Goal: Task Accomplishment & Management: Complete application form

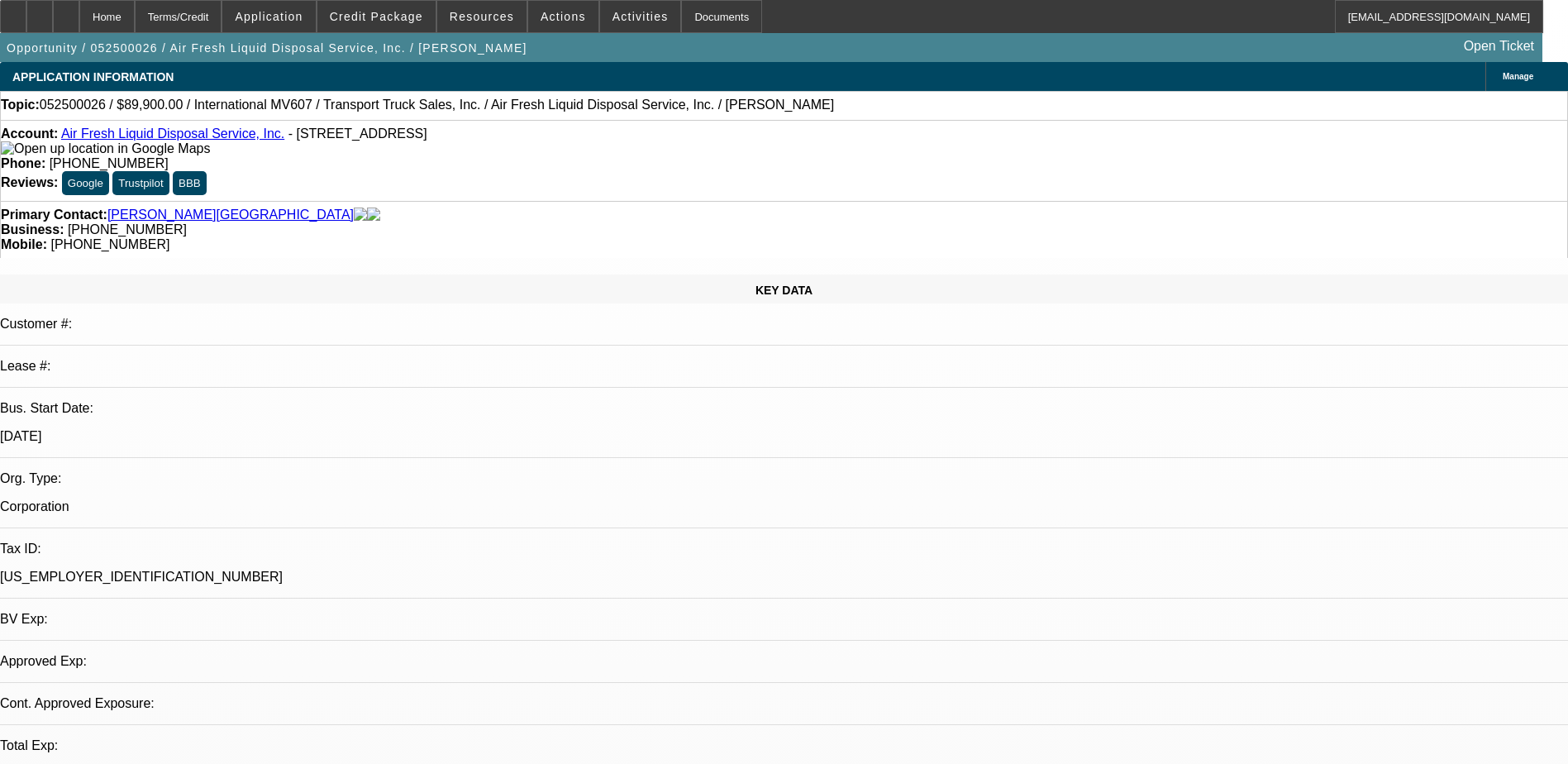
select select "0"
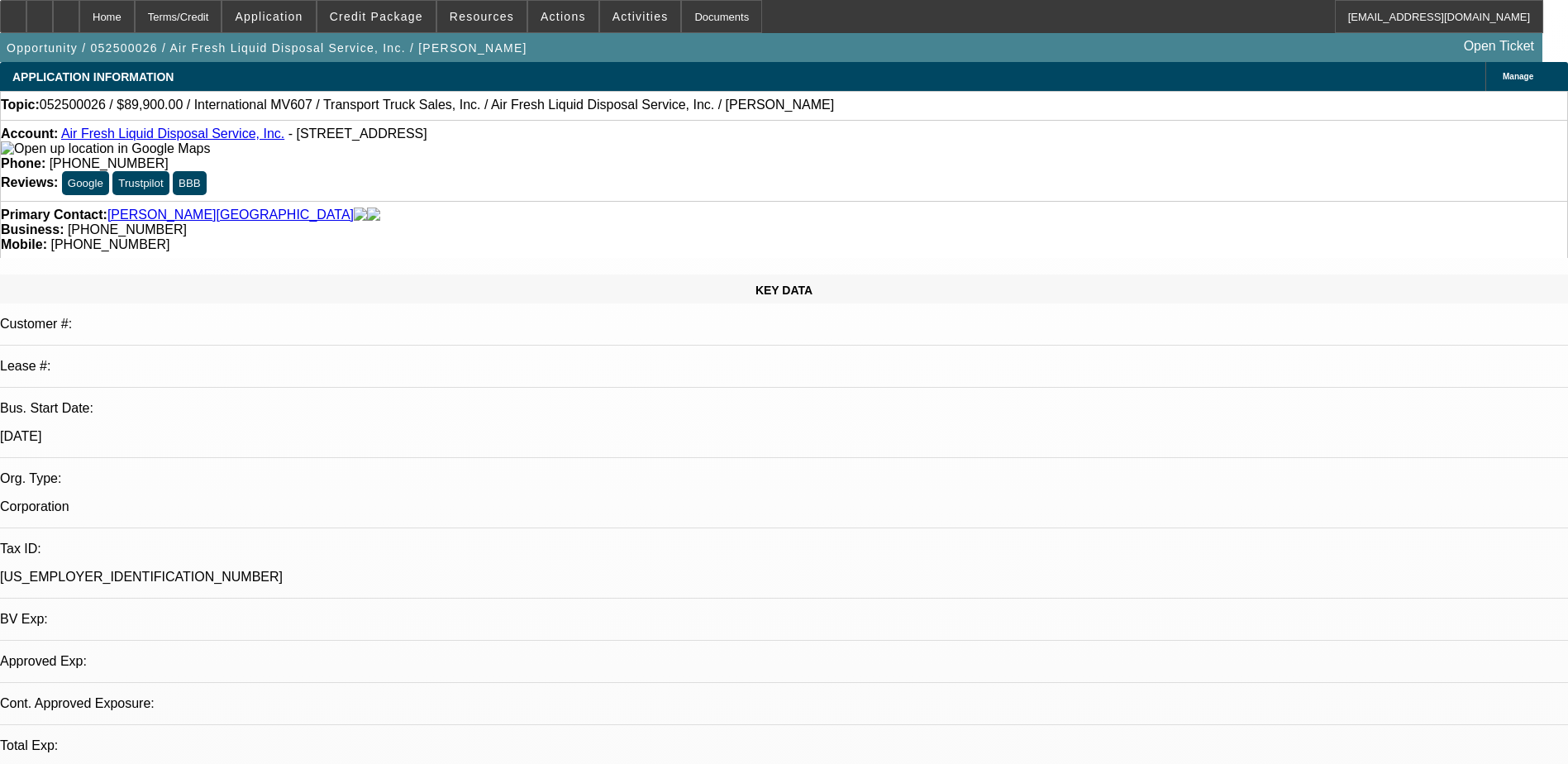
select select "0"
select select "1"
select select "3"
select select "6"
select select "1"
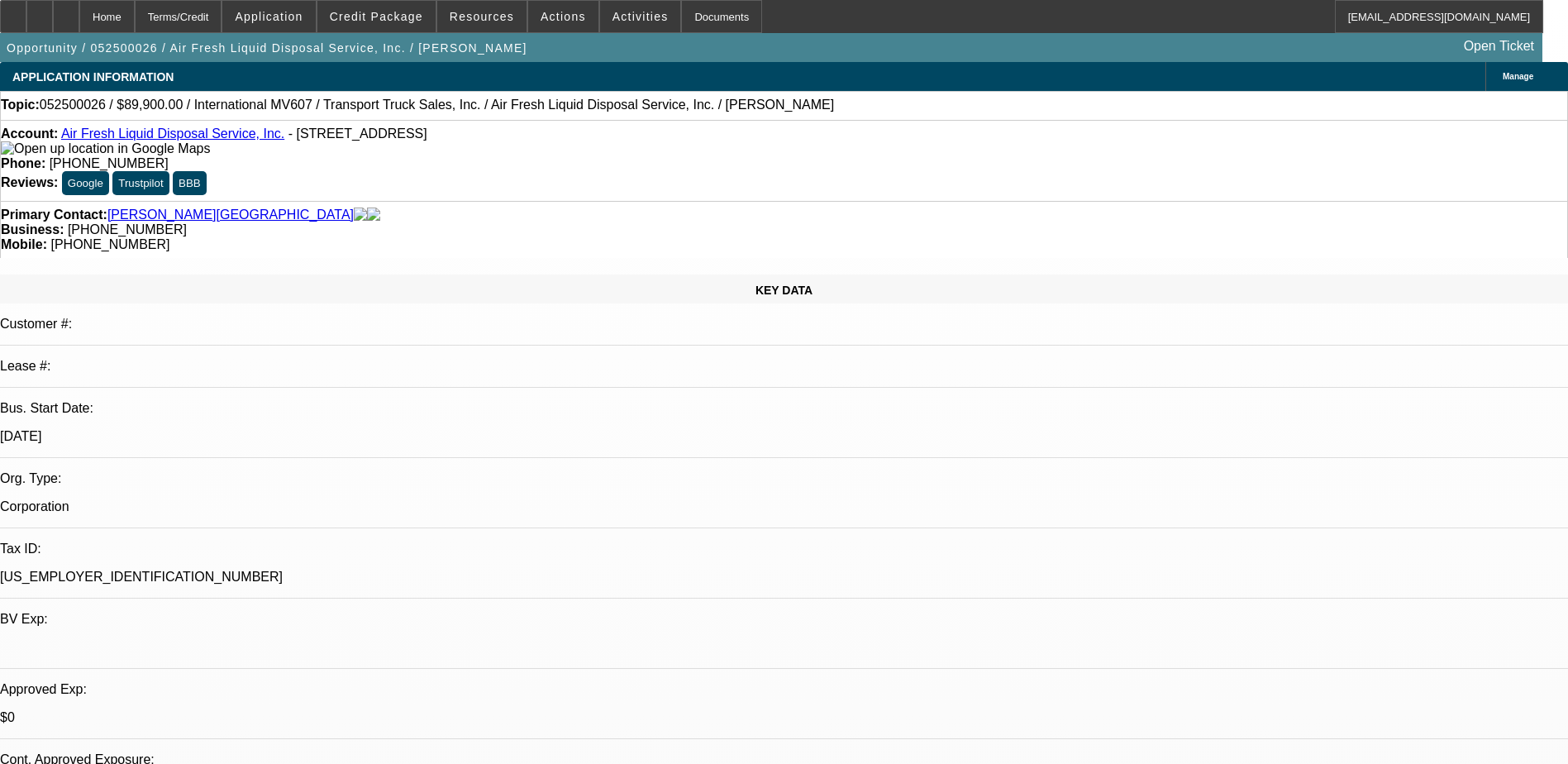
select select "3"
select select "6"
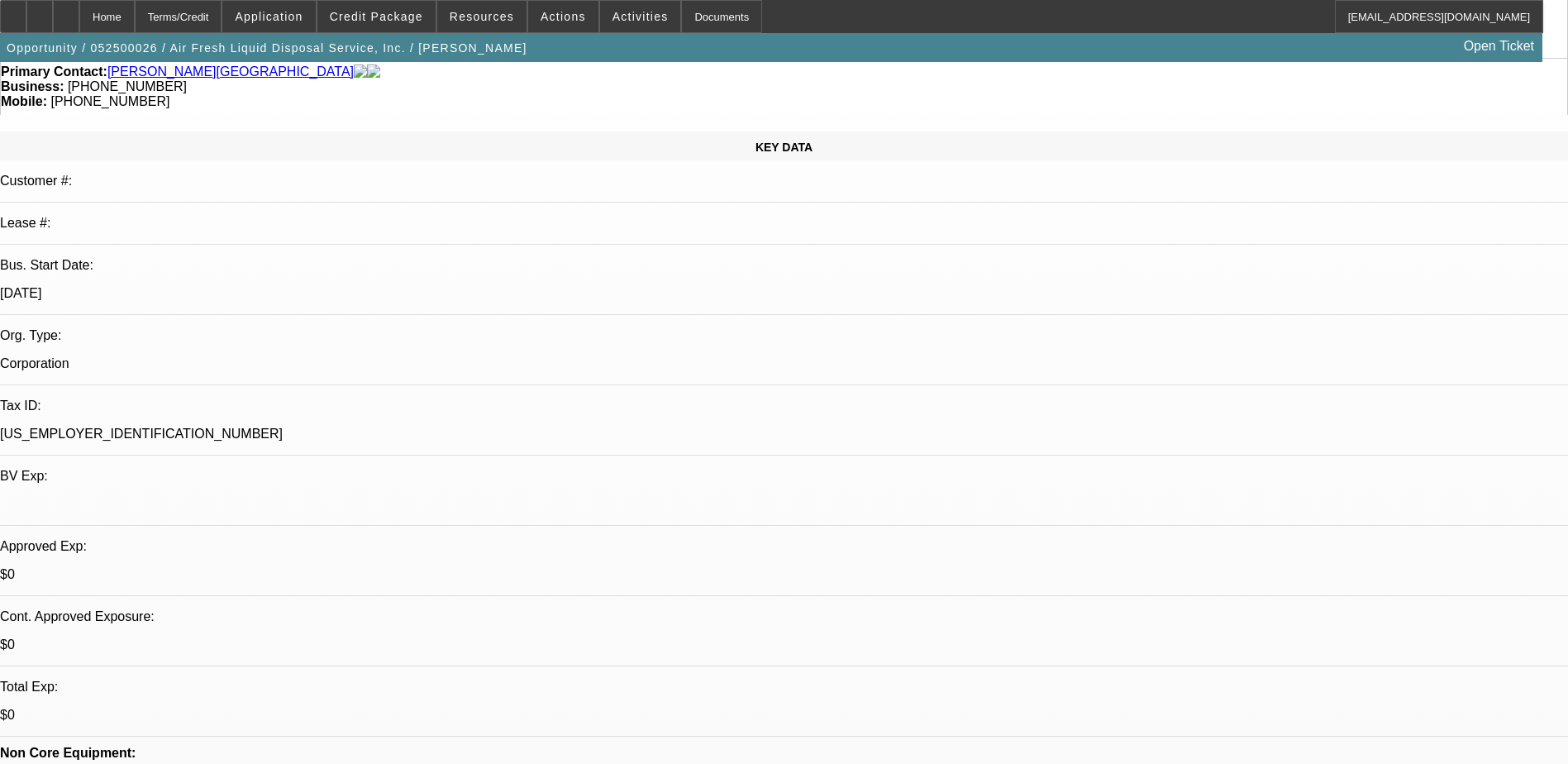
scroll to position [165, 0]
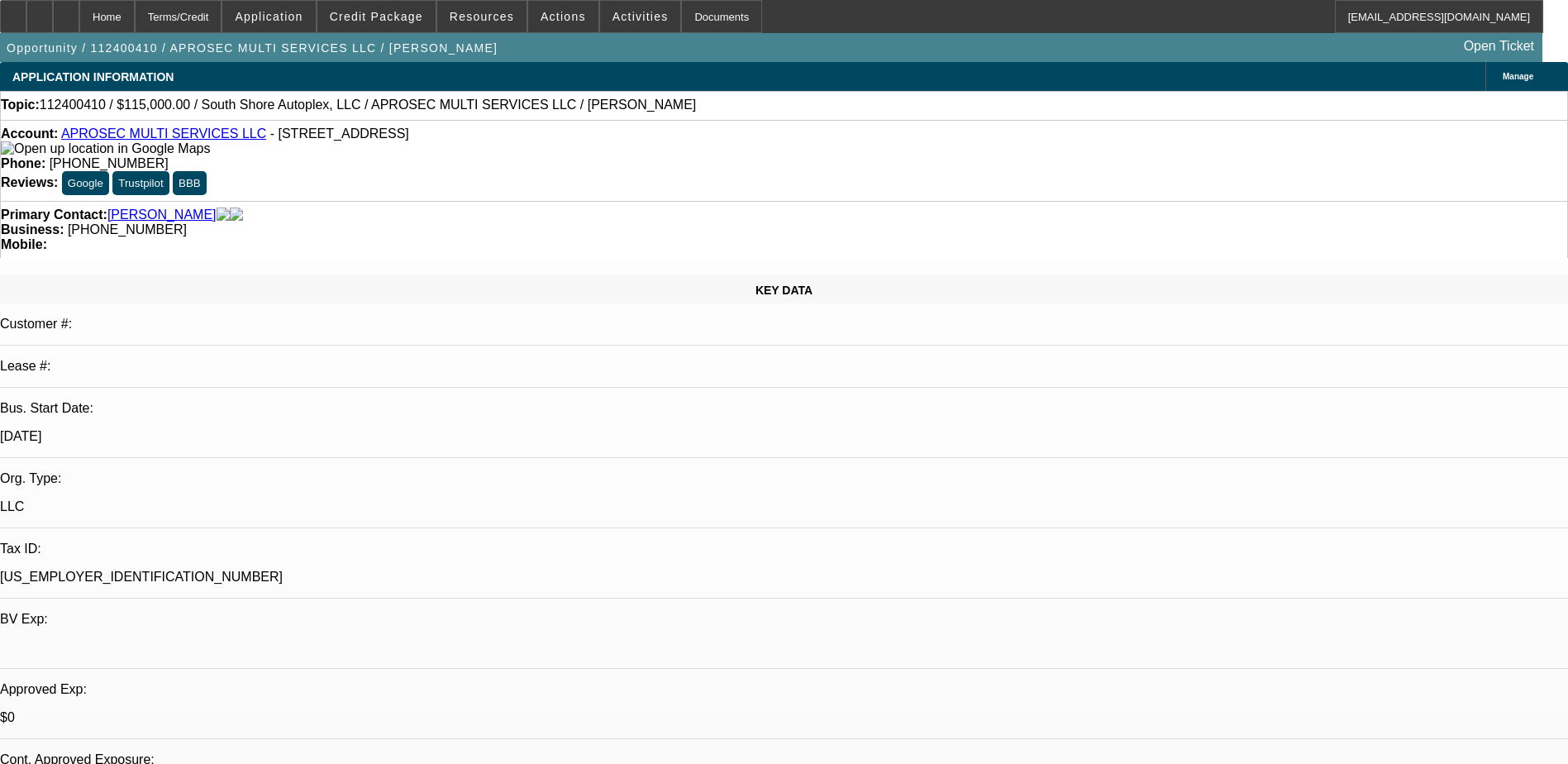
select select "0"
select select "2"
select select "0.1"
select select "1"
select select "2"
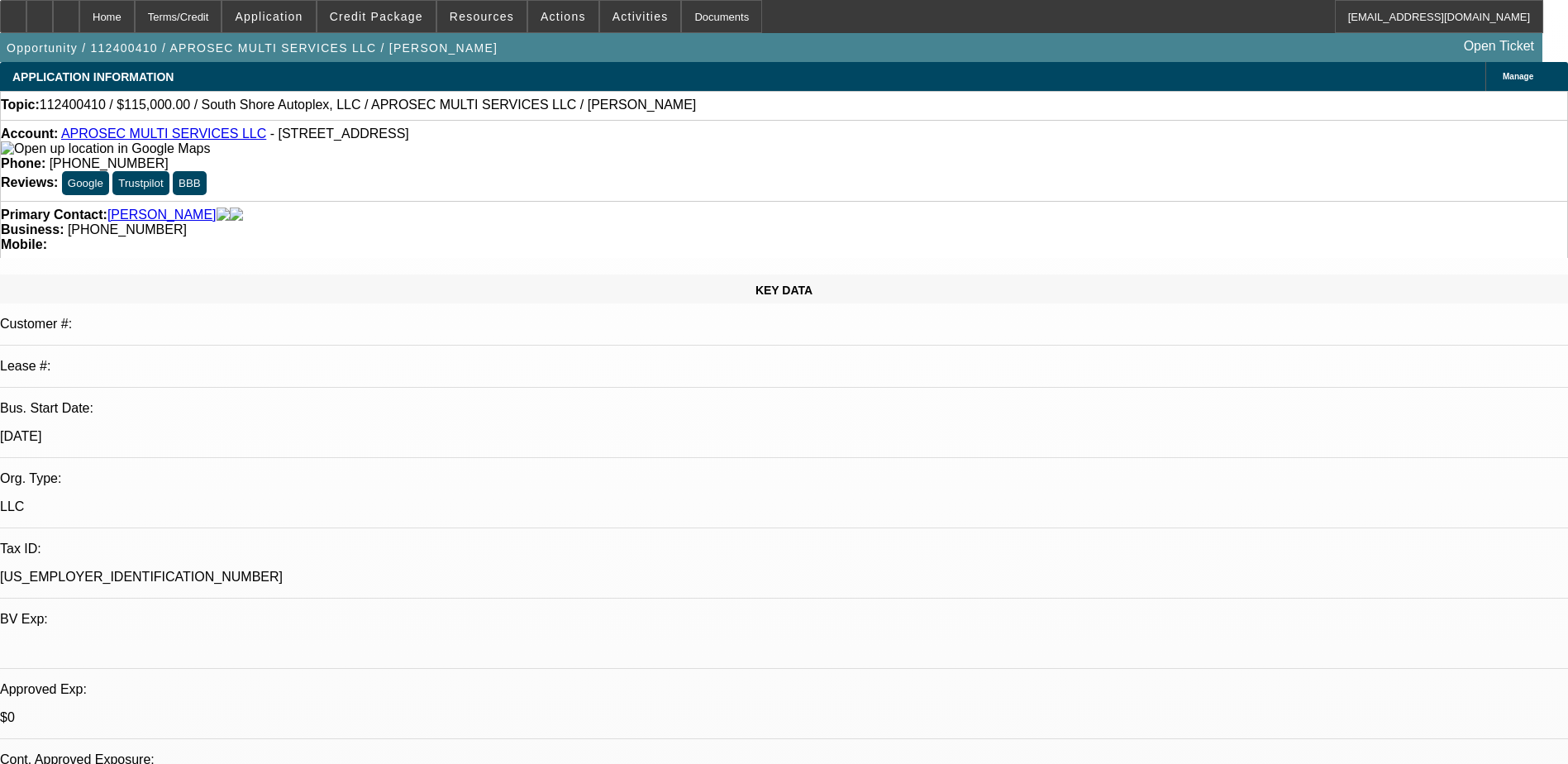
select select "4"
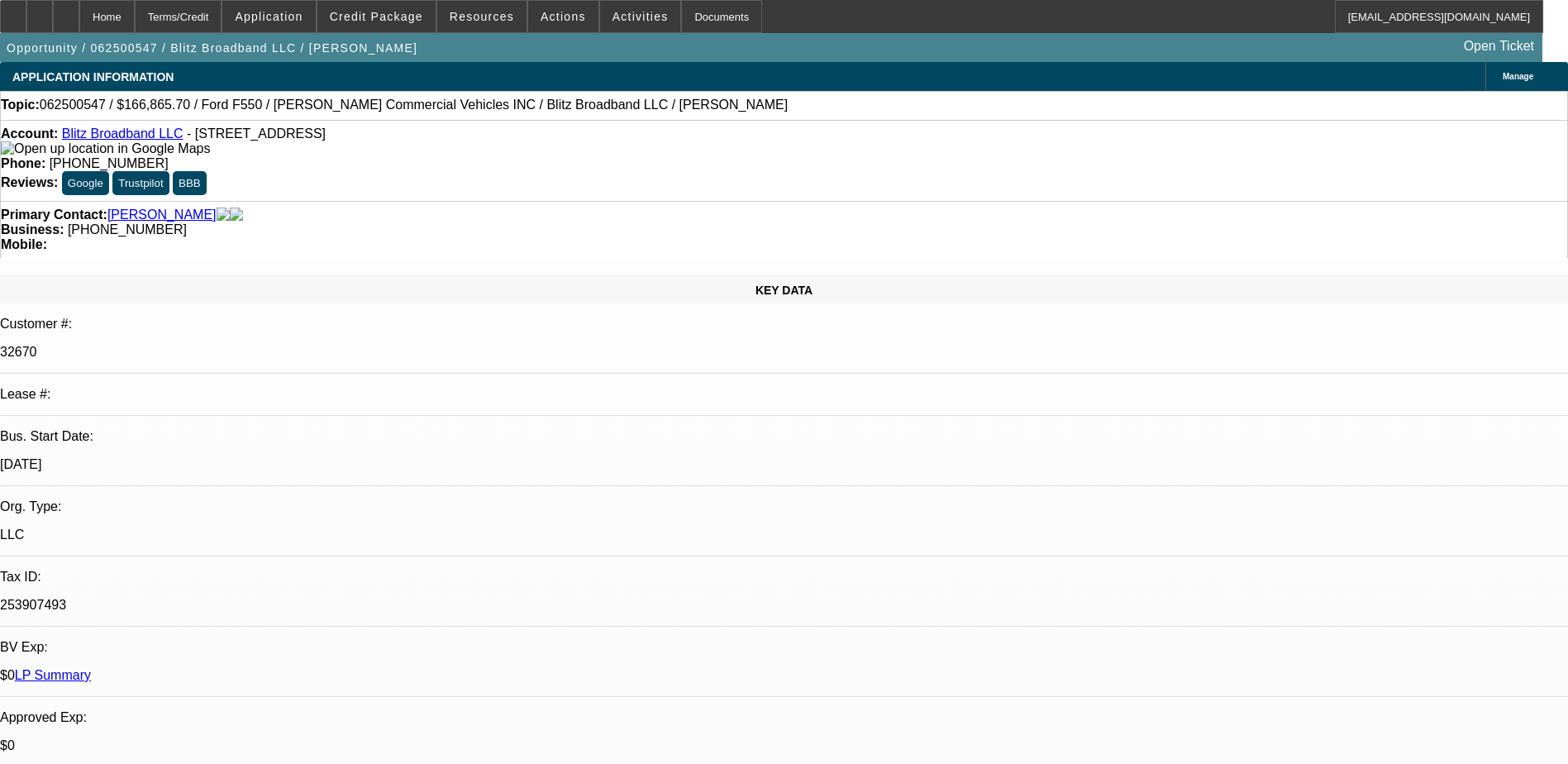
select select "0"
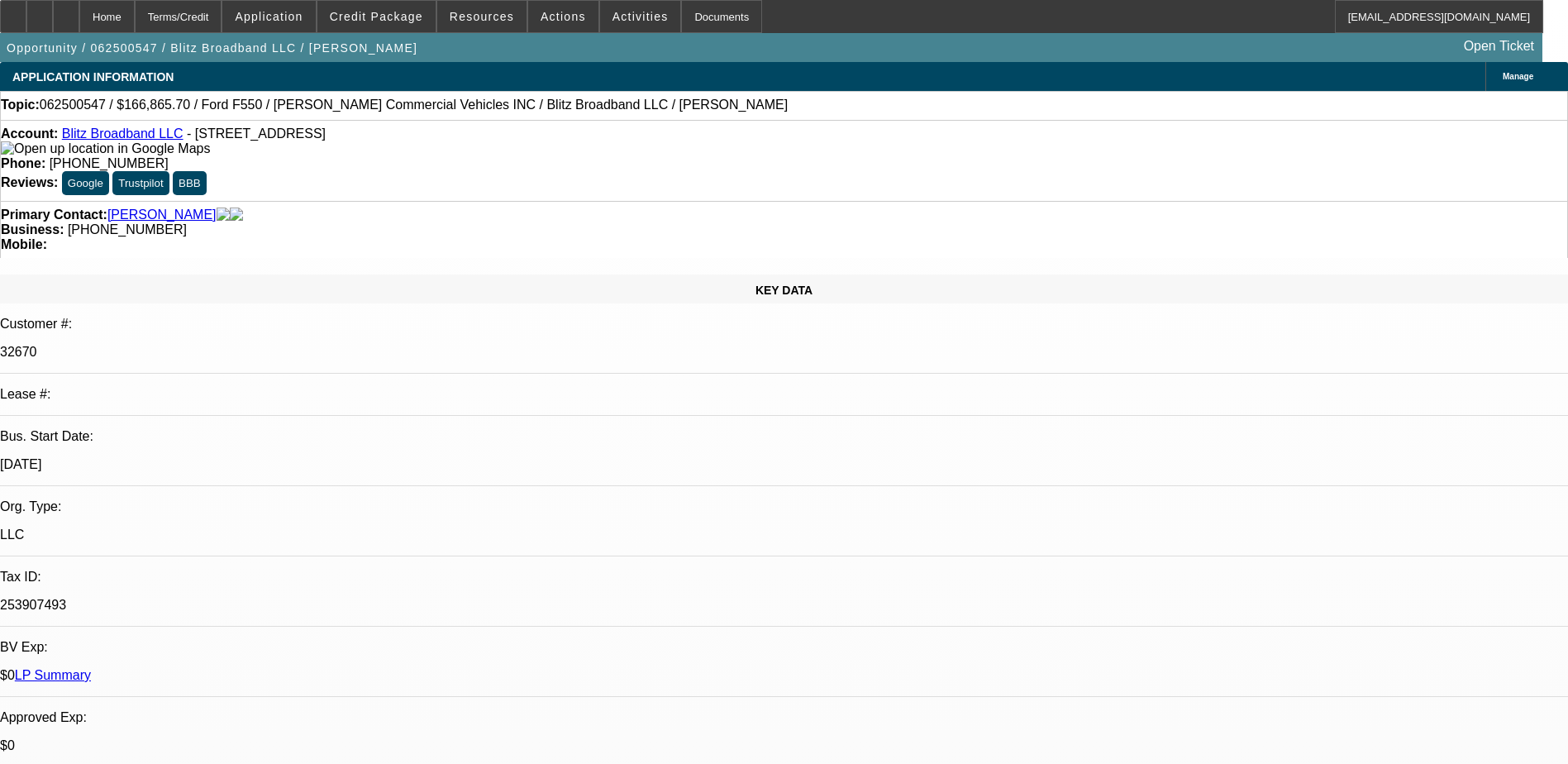
select select "0"
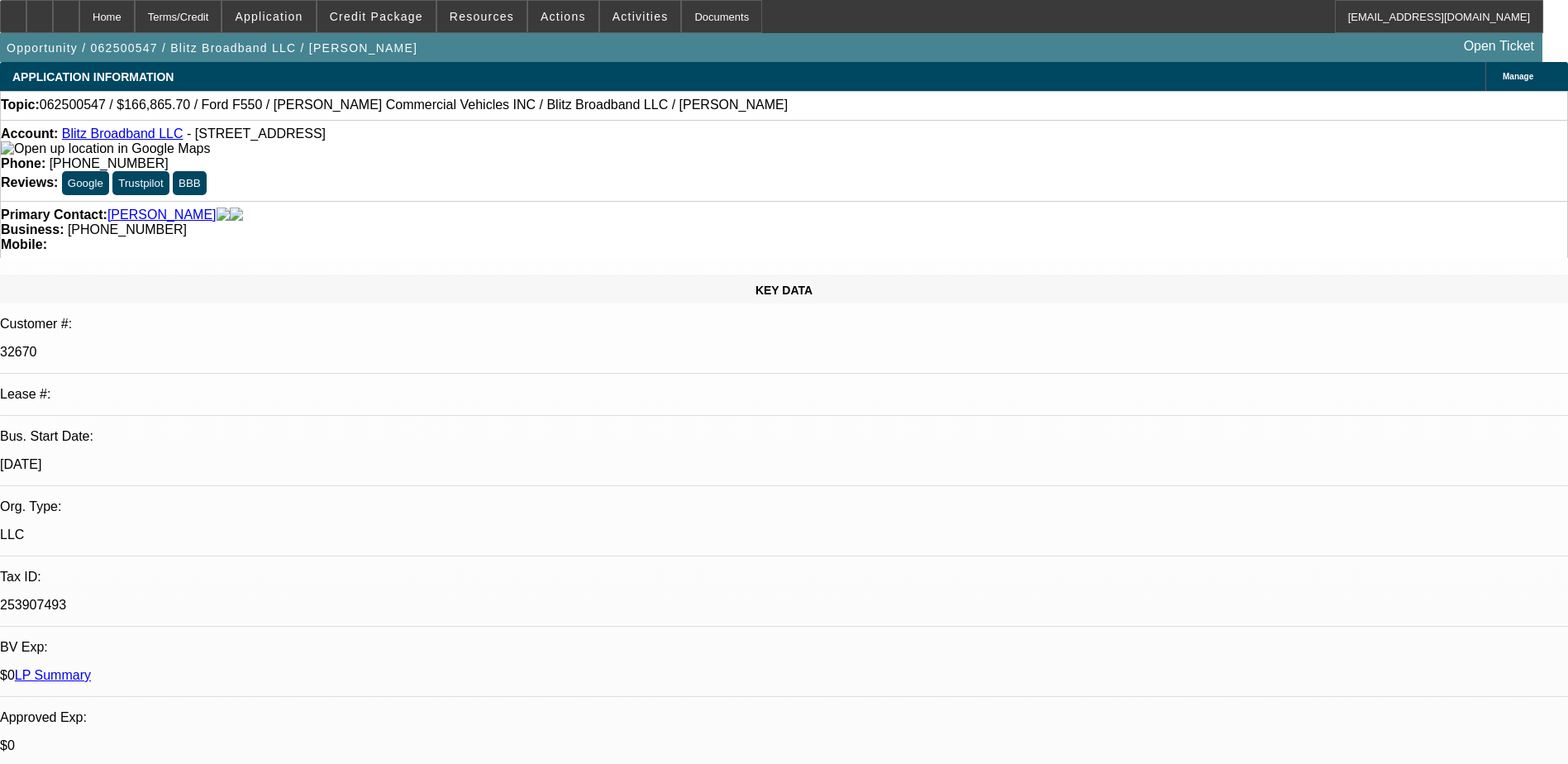
select select "0"
select select "1"
select select "3"
select select "6"
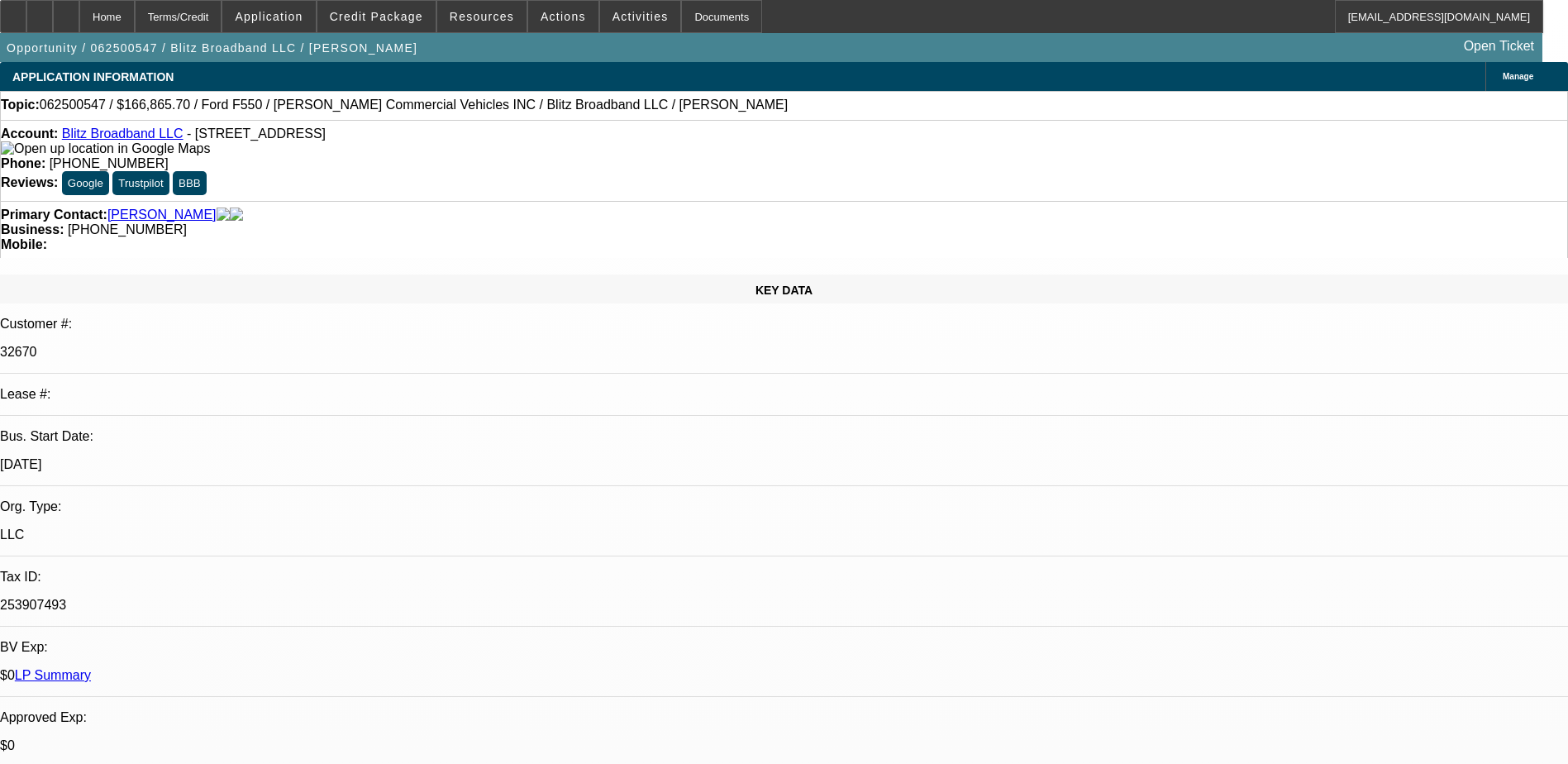
select select "1"
select select "3"
select select "6"
select select "1"
select select "3"
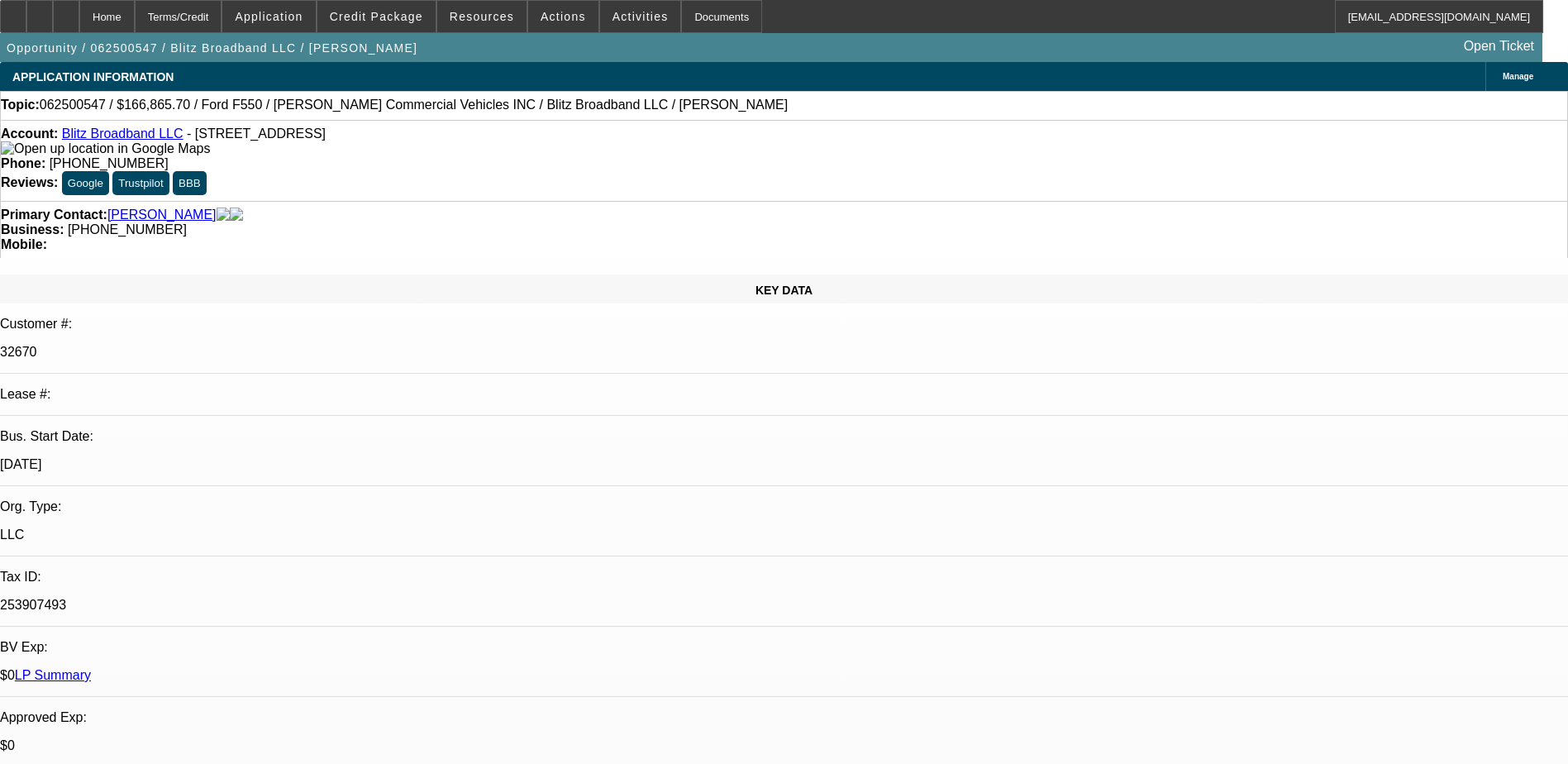
select select "6"
select select "1"
select select "6"
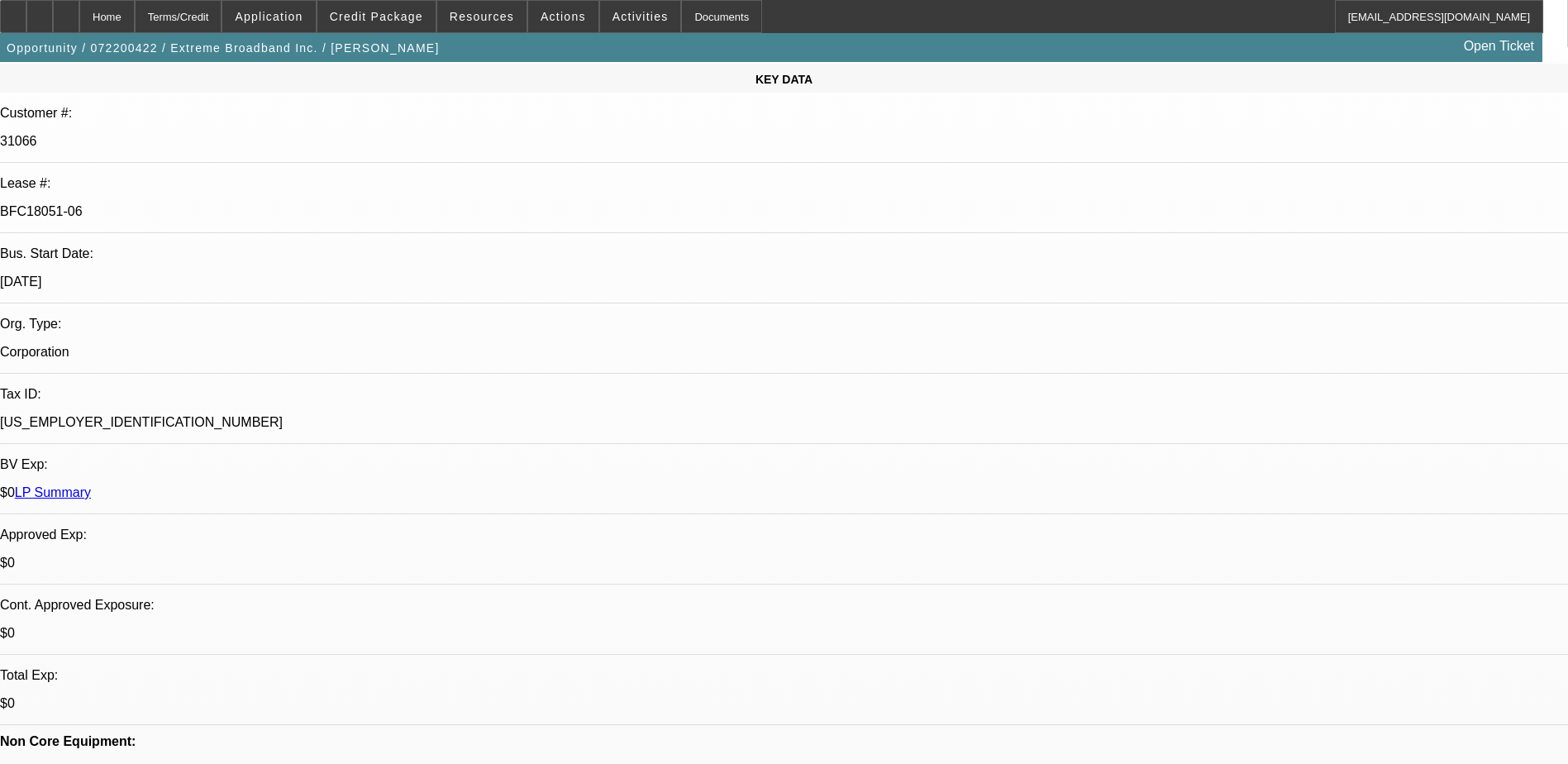
select select "0"
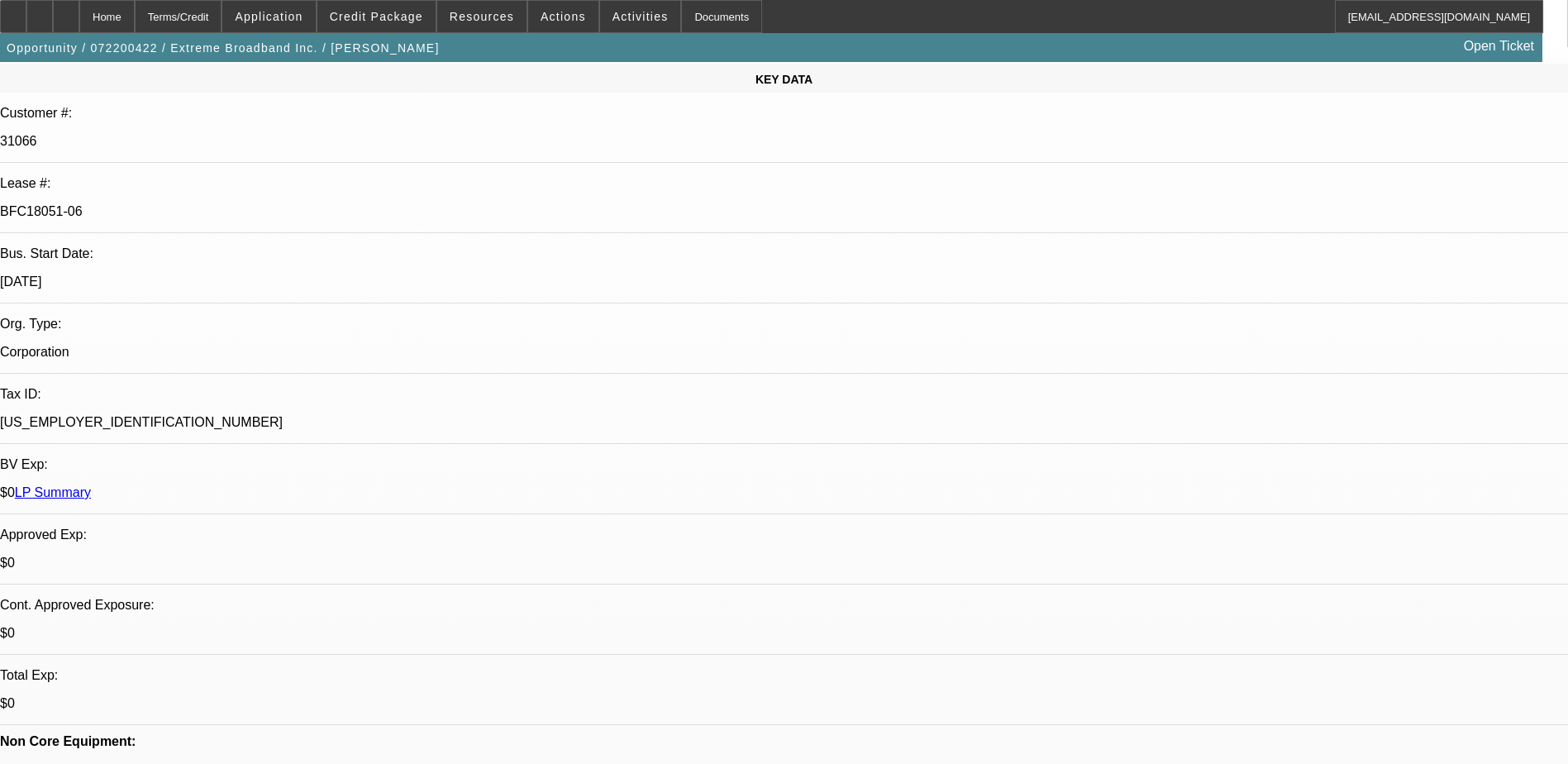
select select "0"
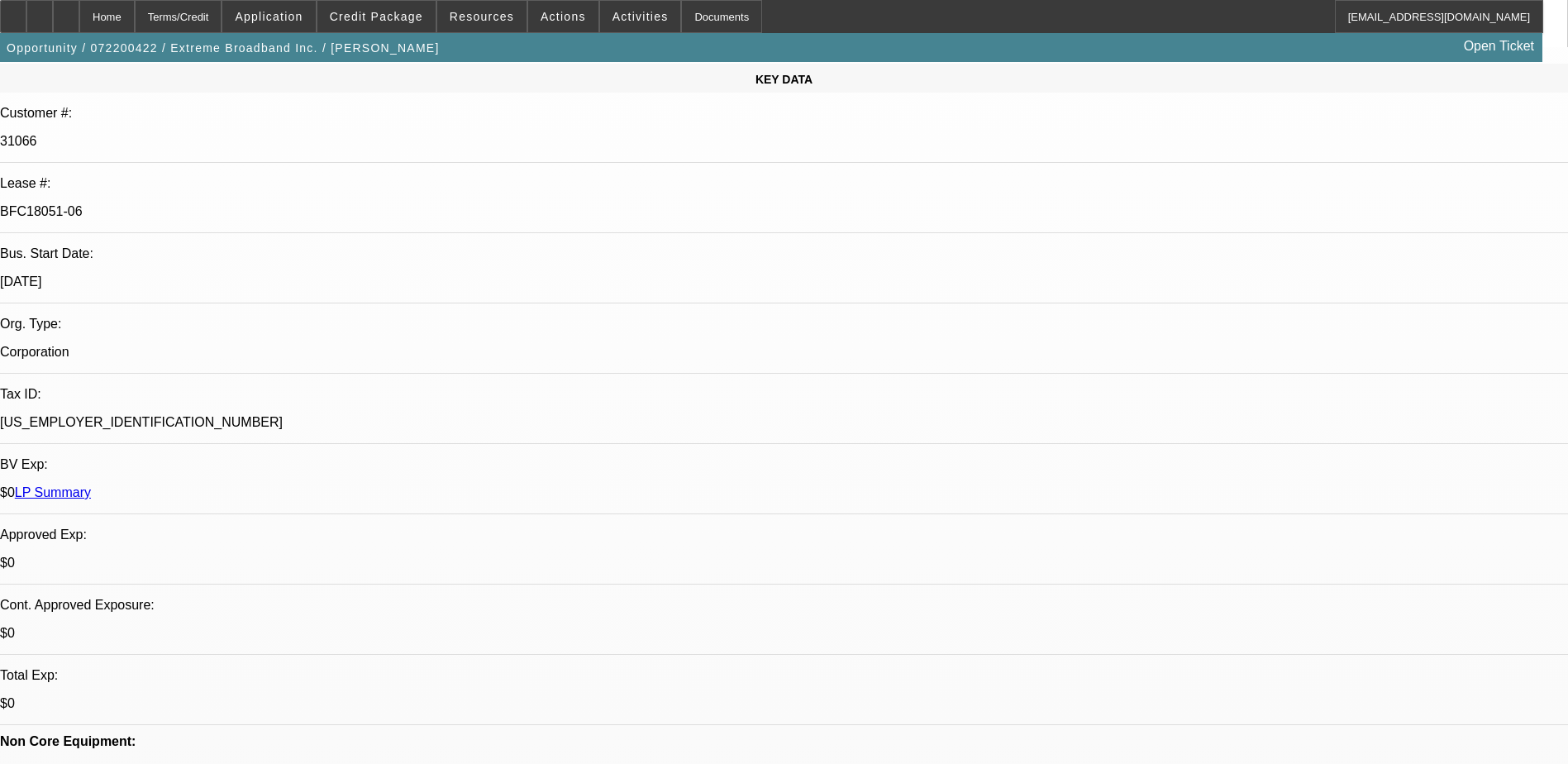
select select "0"
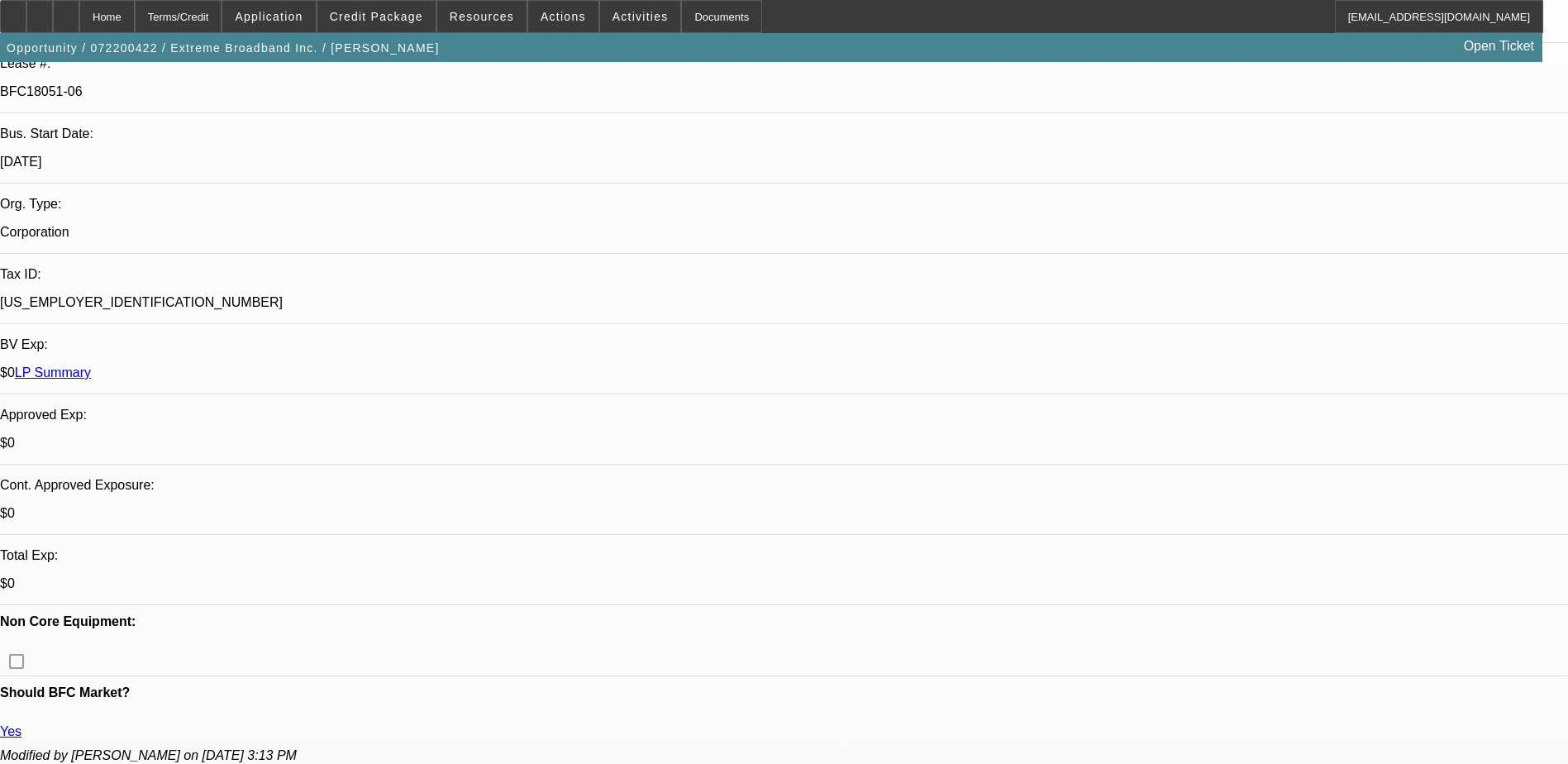
select select "1"
select select "6"
select select "1"
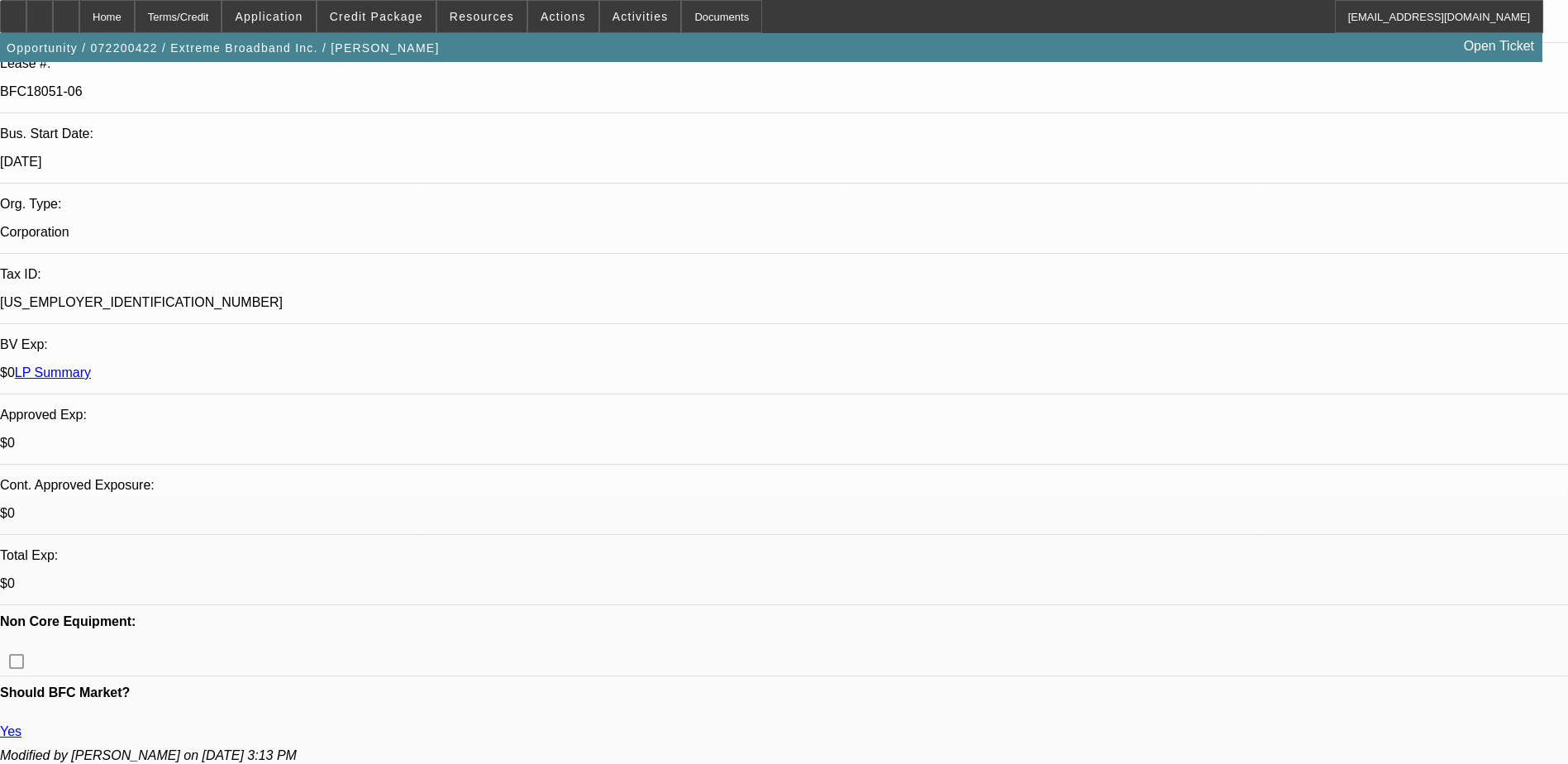
select select "6"
select select "1"
select select "6"
select select "1"
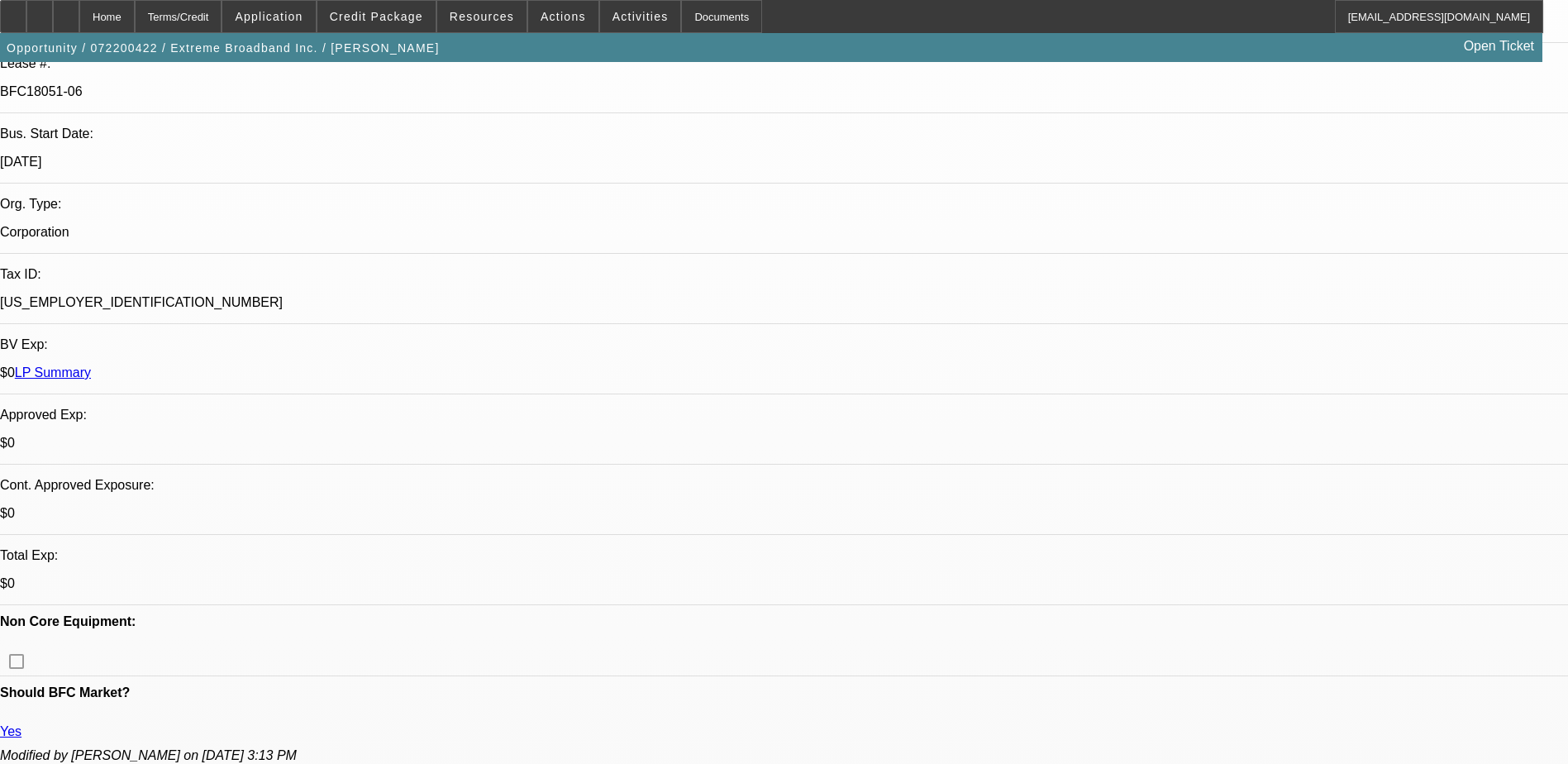
select select "1"
select select "6"
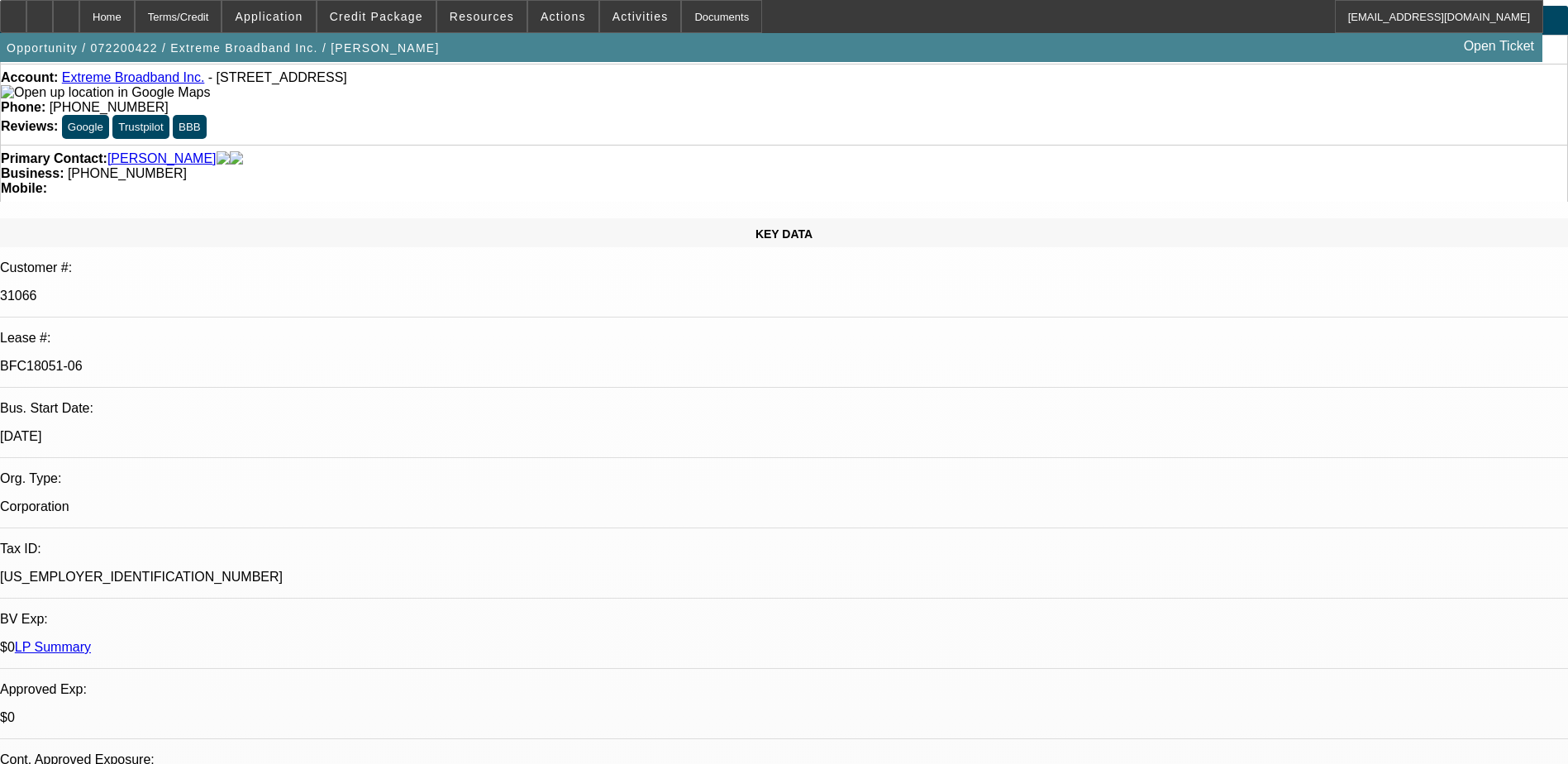
scroll to position [0, 0]
